Goal: Book appointment/travel/reservation

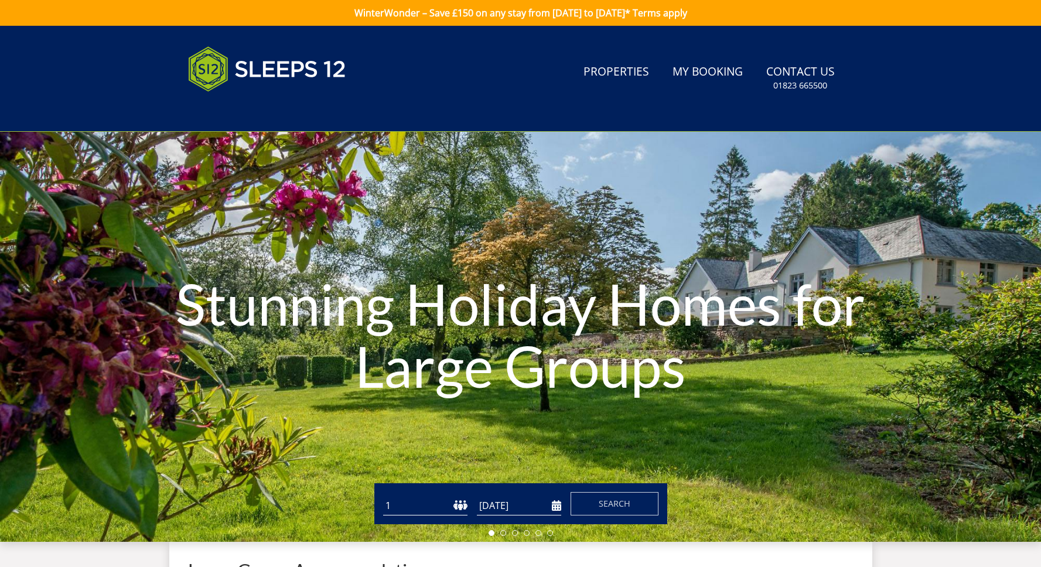
click at [434, 508] on select "1 2 3 4 5 6 7 8 9 10 11 12 13 14 15 16 17 18 19 20 21 22 23 24 25 26 27 28 29 3…" at bounding box center [425, 505] width 84 height 19
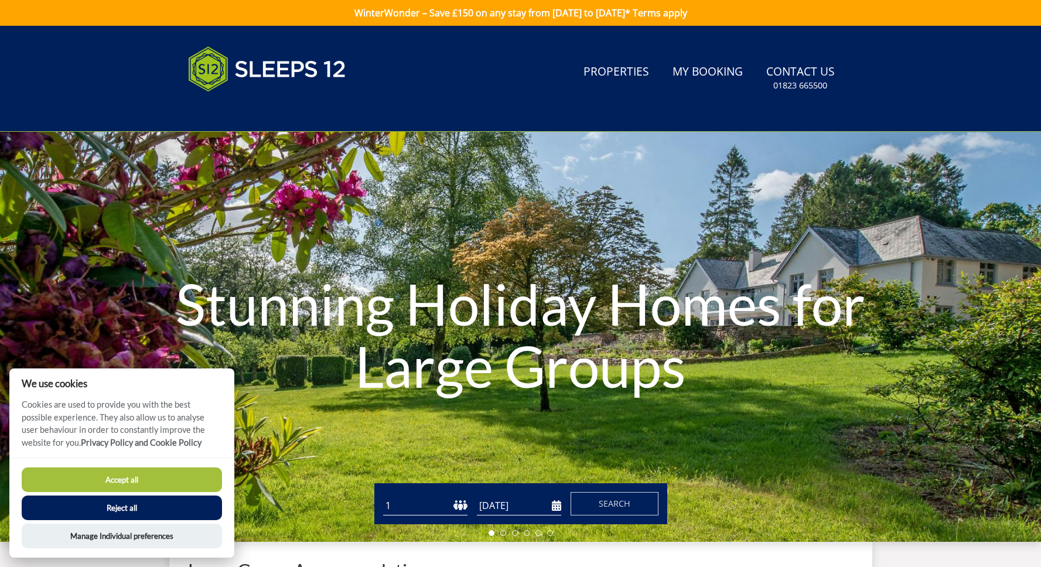
click at [434, 508] on select "1 2 3 4 5 6 7 8 9 10 11 12 13 14 15 16 17 18 19 20 21 22 23 24 25 26 27 28 29 3…" at bounding box center [425, 505] width 84 height 19
select select "16"
click at [383, 496] on select "1 2 3 4 5 6 7 8 9 10 11 12 13 14 15 16 17 18 19 20 21 22 23 24 25 26 27 28 29 3…" at bounding box center [425, 505] width 84 height 19
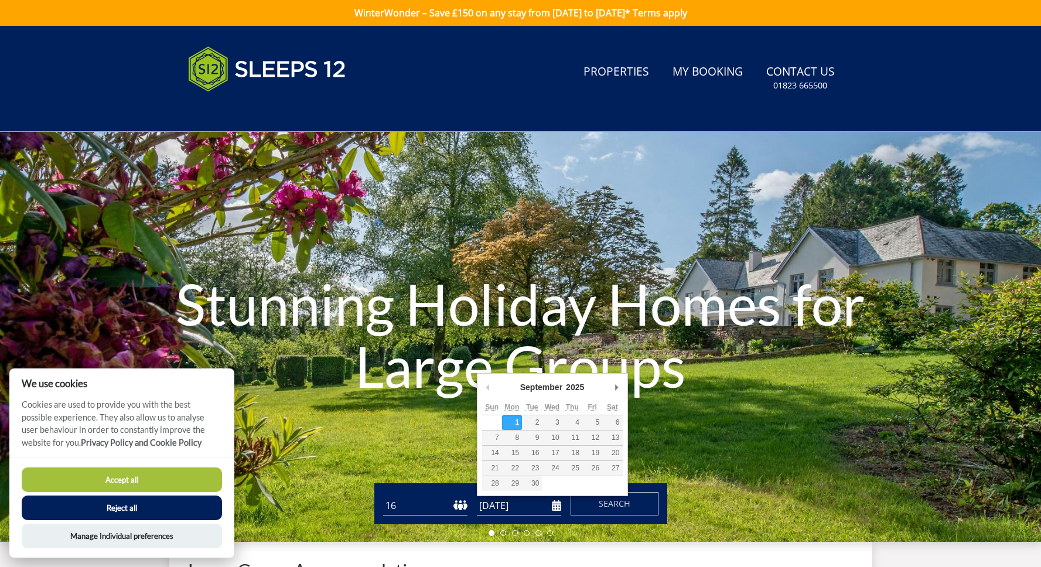
click at [550, 510] on input "[DATE]" at bounding box center [519, 505] width 84 height 19
type input "[DATE]"
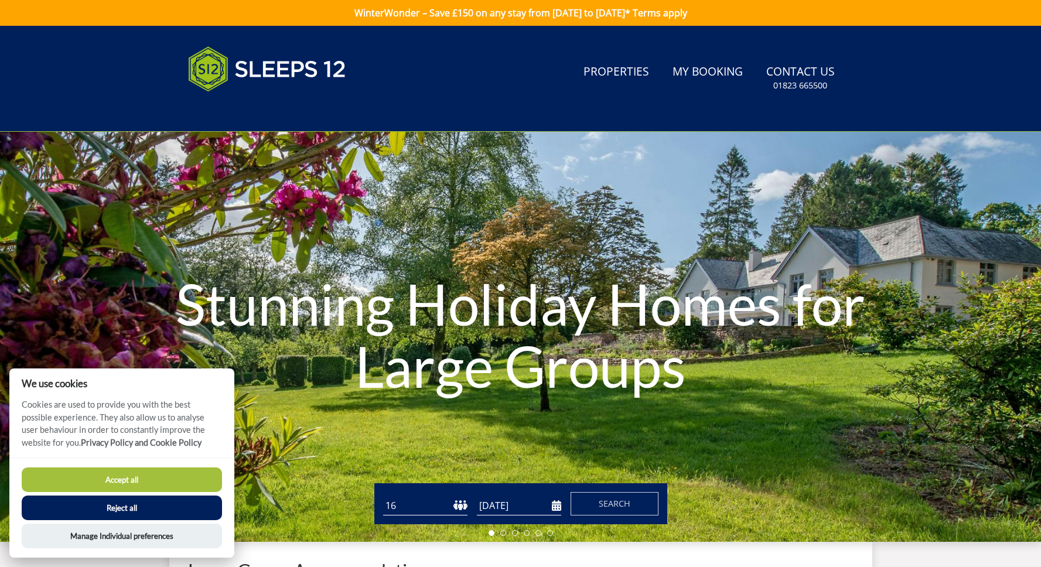
click at [210, 483] on button "Accept all" at bounding box center [122, 479] width 200 height 25
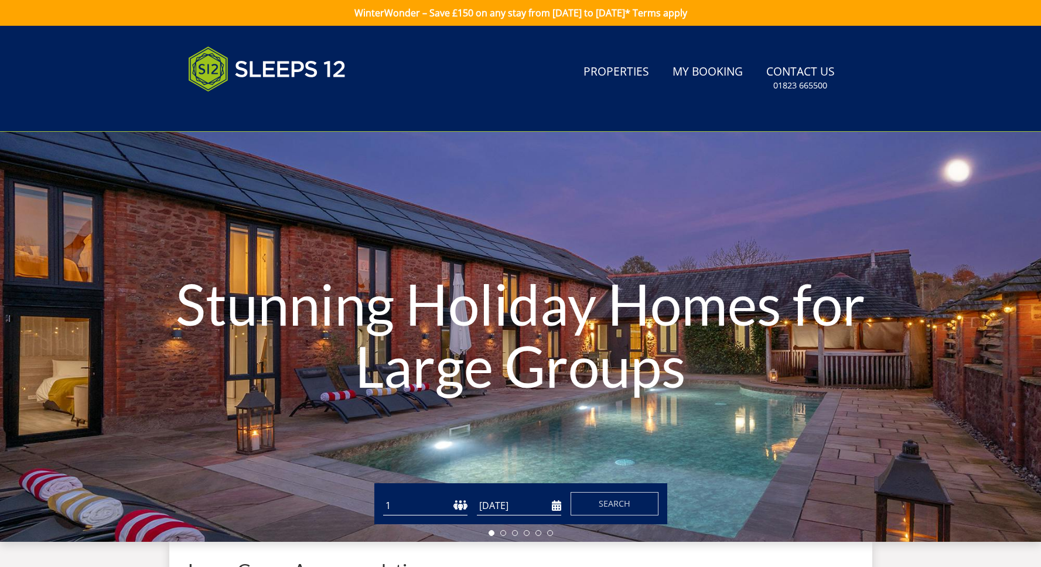
click at [604, 501] on span "Search" at bounding box center [615, 503] width 32 height 11
